Goal: Task Accomplishment & Management: Manage account settings

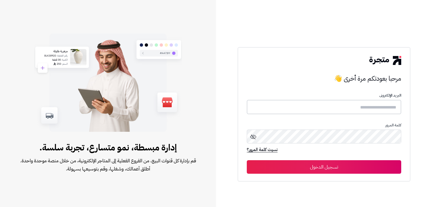
click at [383, 106] on input "text" at bounding box center [324, 107] width 155 height 14
click at [390, 108] on input "text" at bounding box center [324, 107] width 155 height 14
click at [381, 102] on input "text" at bounding box center [324, 107] width 155 height 14
paste input "*******"
type input "*******"
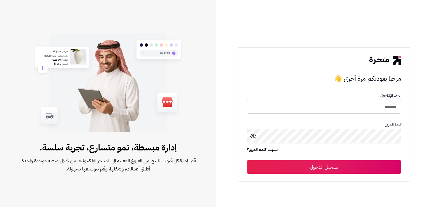
click at [252, 136] on icon at bounding box center [253, 136] width 6 height 6
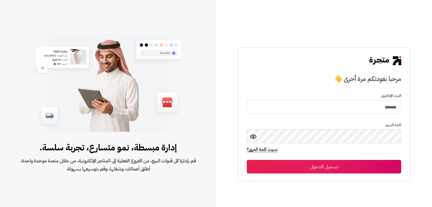
click at [354, 165] on button "تسجيل الدخول" at bounding box center [324, 167] width 155 height 14
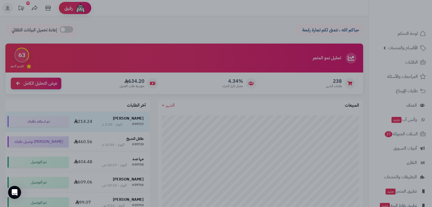
click at [320, 125] on div at bounding box center [216, 103] width 432 height 207
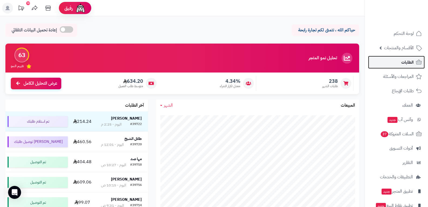
click at [404, 64] on span "الطلبات" at bounding box center [407, 62] width 12 height 8
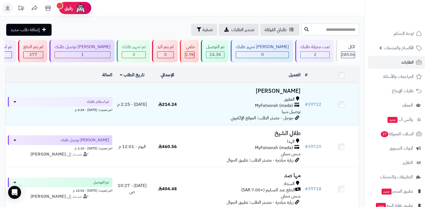
click at [339, 28] on input "text" at bounding box center [330, 29] width 58 height 12
type input "*****"
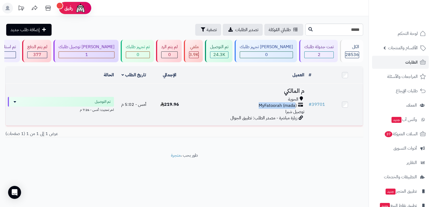
drag, startPoint x: 295, startPoint y: 106, endPoint x: 261, endPoint y: 106, distance: 34.0
click at [261, 106] on span "MyFatoorah (mada)" at bounding box center [278, 105] width 38 height 6
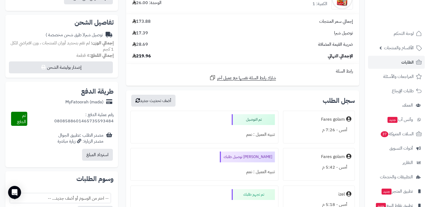
scroll to position [189, 0]
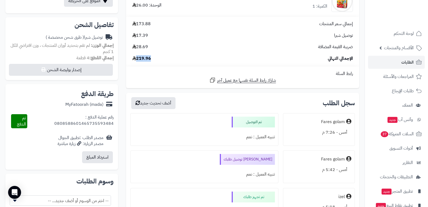
drag, startPoint x: 136, startPoint y: 59, endPoint x: 152, endPoint y: 59, distance: 16.2
click at [152, 59] on div "الإجمالي النهائي 219.96" at bounding box center [242, 58] width 229 height 6
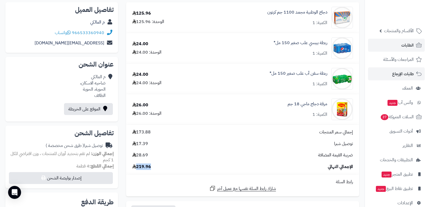
scroll to position [26, 0]
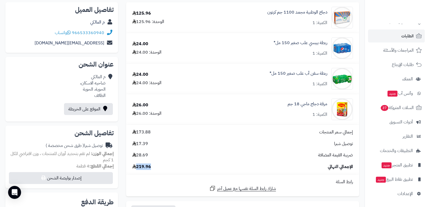
click at [142, 169] on span "219.96" at bounding box center [141, 166] width 19 height 6
drag, startPoint x: 137, startPoint y: 166, endPoint x: 150, endPoint y: 167, distance: 13.0
click at [150, 167] on span "219.96" at bounding box center [141, 166] width 19 height 6
click at [401, 39] on link "الطلبات" at bounding box center [396, 35] width 57 height 13
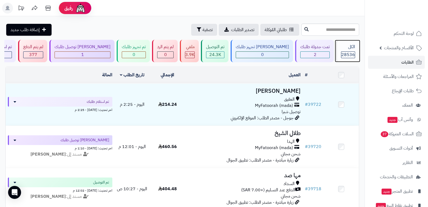
click at [360, 53] on link "الكل 28536" at bounding box center [347, 51] width 25 height 22
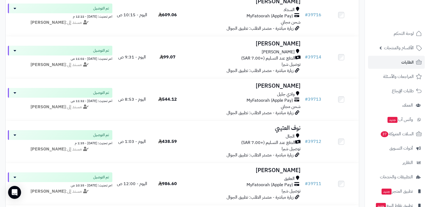
scroll to position [216, 0]
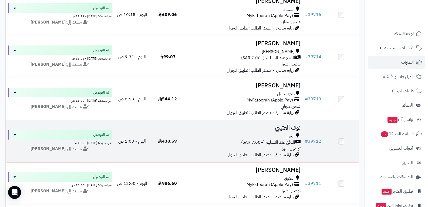
click at [187, 136] on td "نوف العتيبي الجال الدفع عند التسليم (+7.00 SAR) توصيل شبرا زيارة مباشرة - مصدر …" at bounding box center [244, 141] width 118 height 42
click at [184, 137] on td "438.59" at bounding box center [167, 141] width 35 height 42
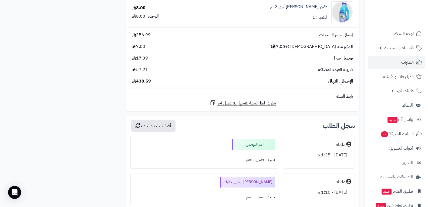
scroll to position [459, 0]
